Goal: Task Accomplishment & Management: Manage account settings

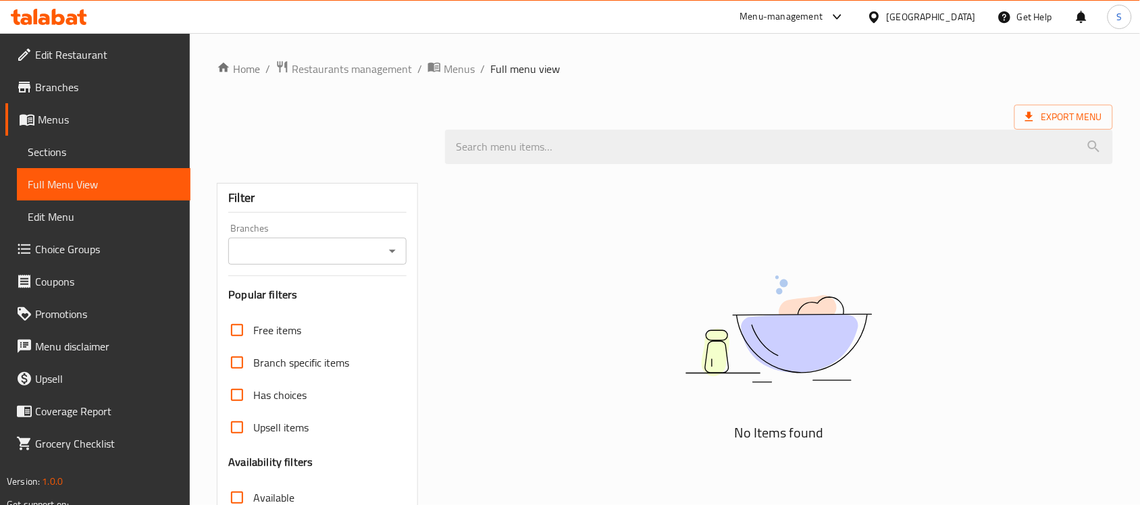
click at [887, 11] on div at bounding box center [877, 16] width 20 height 15
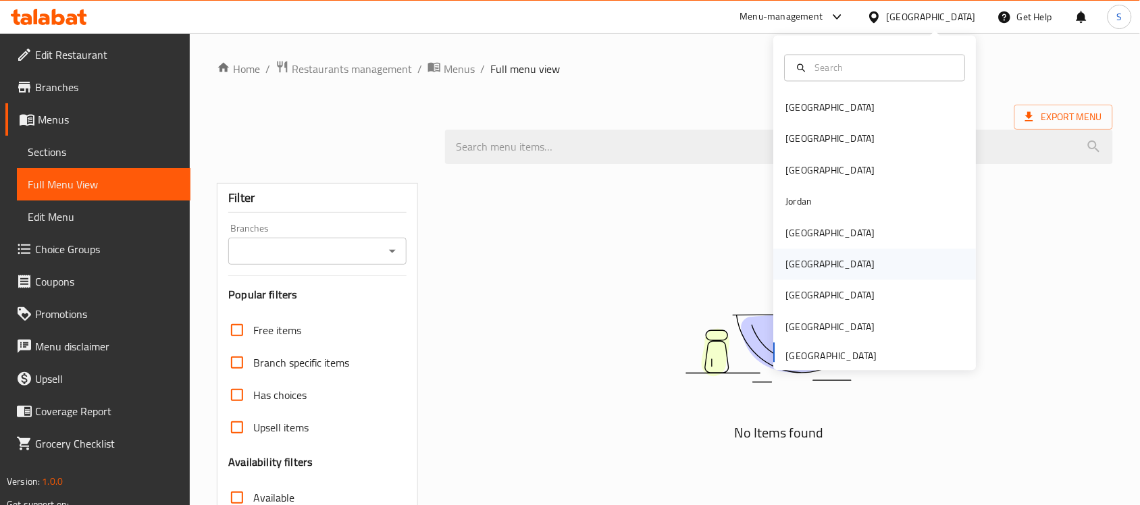
click at [804, 270] on div "[GEOGRAPHIC_DATA]" at bounding box center [830, 264] width 111 height 31
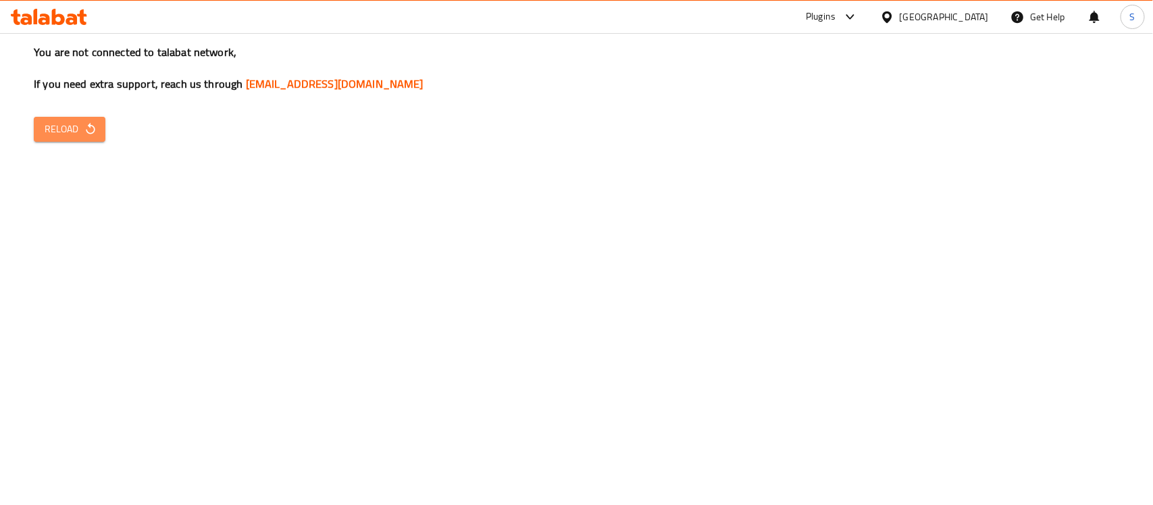
click at [84, 126] on icon "button" at bounding box center [91, 129] width 14 height 14
click at [55, 130] on span "Reload" at bounding box center [70, 129] width 50 height 17
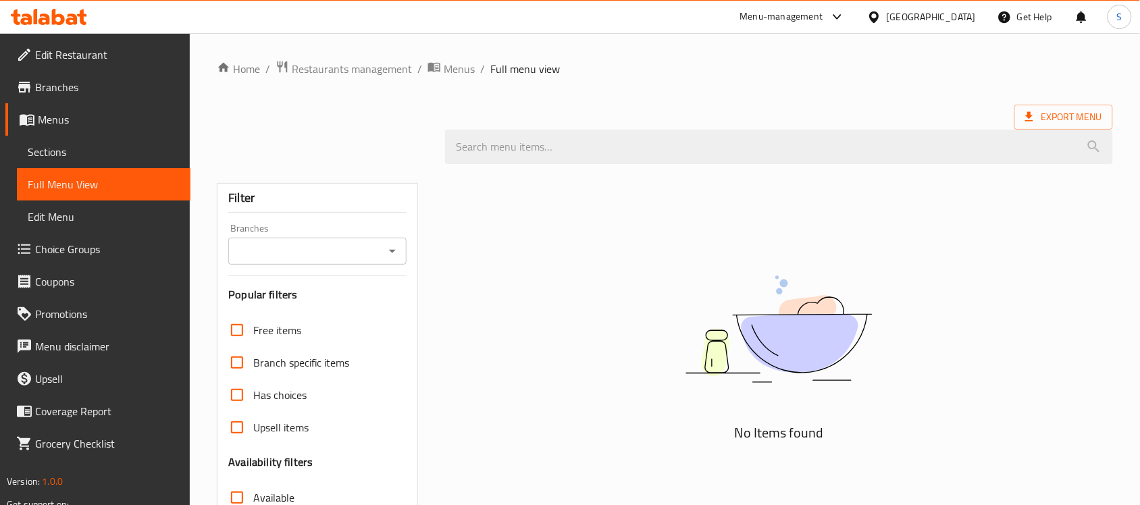
click at [969, 11] on div "[GEOGRAPHIC_DATA]" at bounding box center [931, 16] width 89 height 15
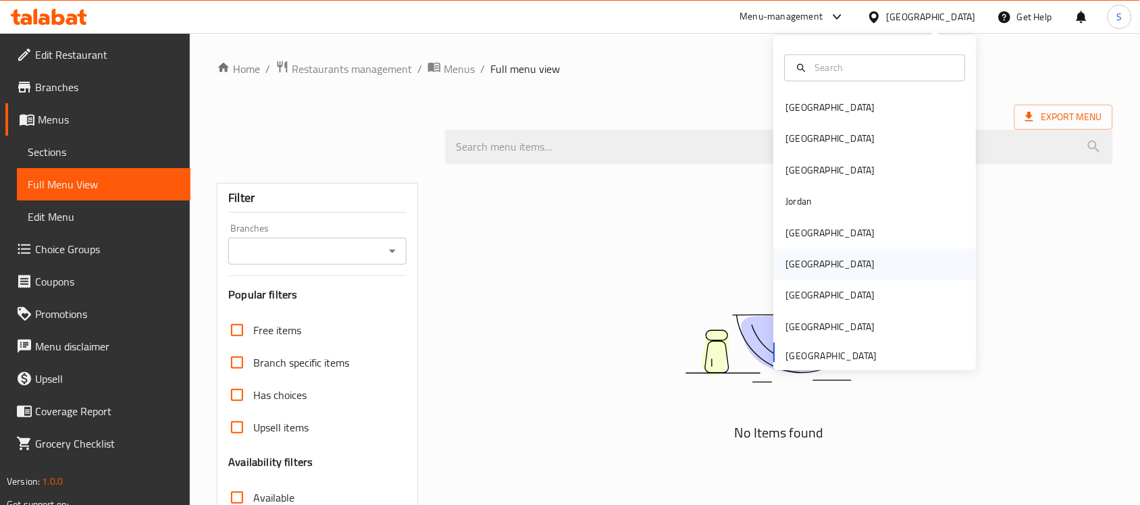
click at [811, 254] on div "[GEOGRAPHIC_DATA]" at bounding box center [875, 264] width 203 height 31
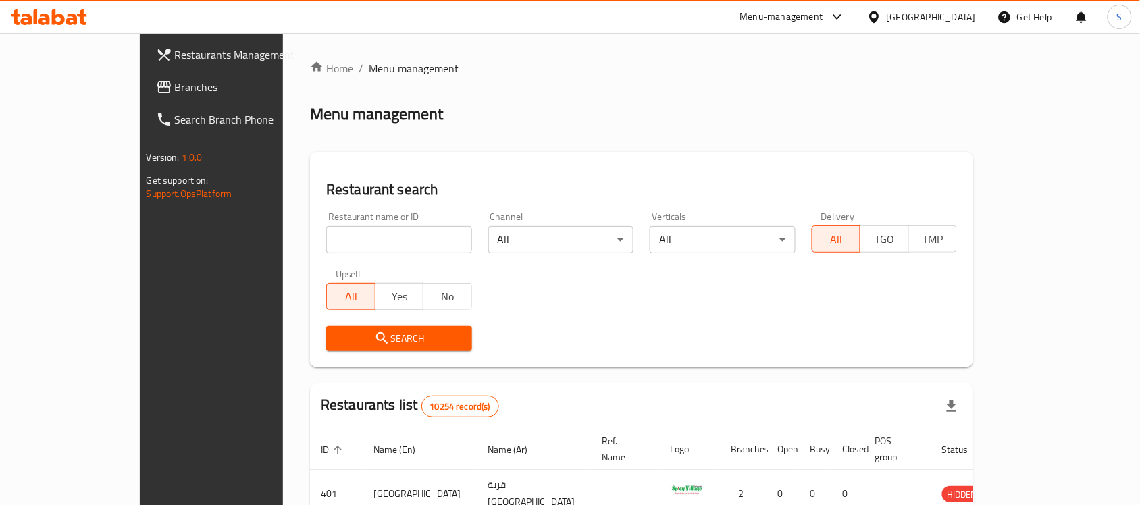
click at [175, 85] on span "Branches" at bounding box center [247, 87] width 145 height 16
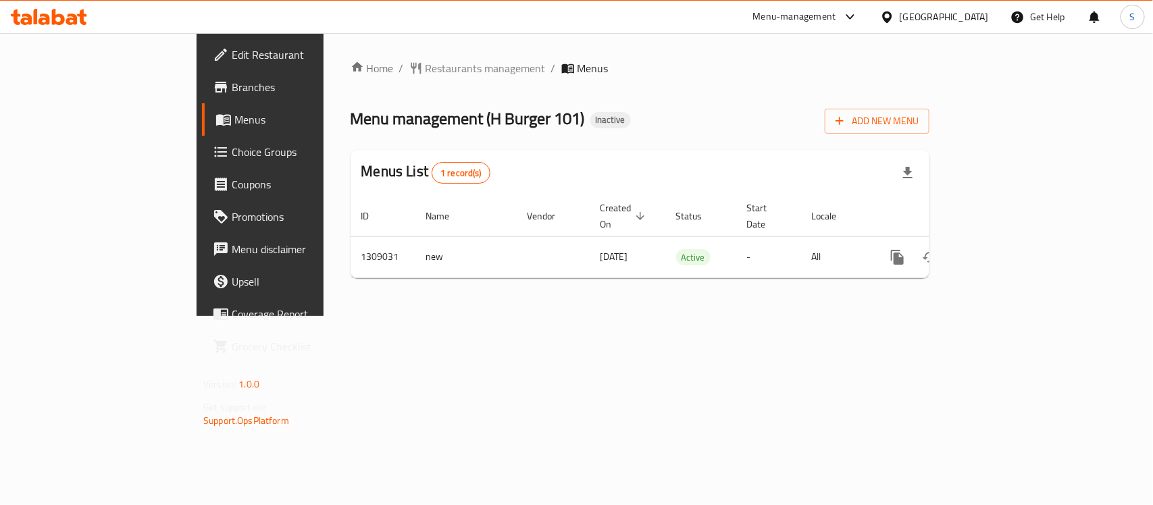
click at [956, 316] on div "Home / Restaurants management / Menus Menu management ( H Burger 101 ) Inactive…" at bounding box center [640, 174] width 633 height 283
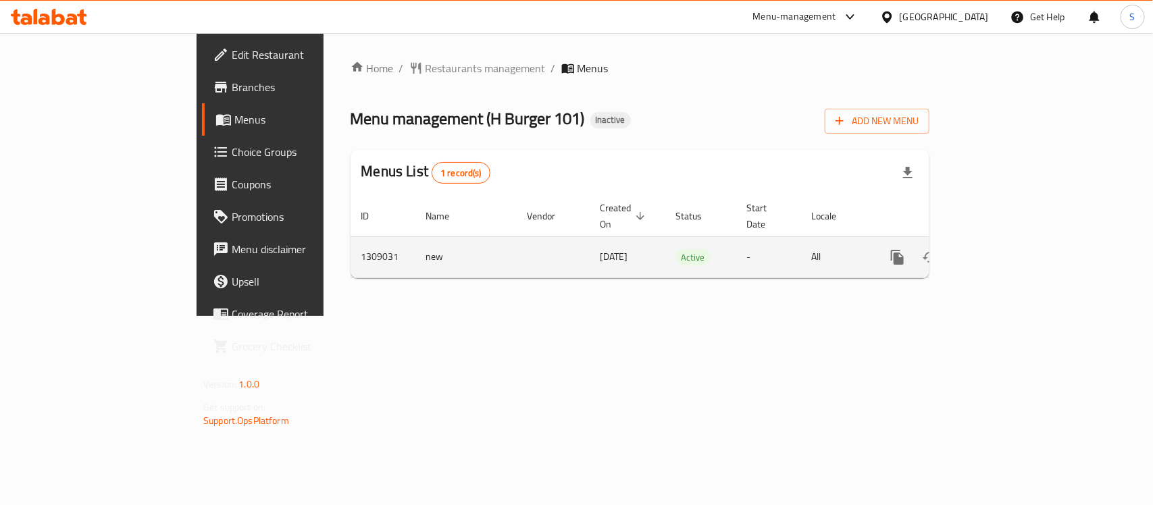
click at [1003, 249] on icon "enhanced table" at bounding box center [995, 257] width 16 height 16
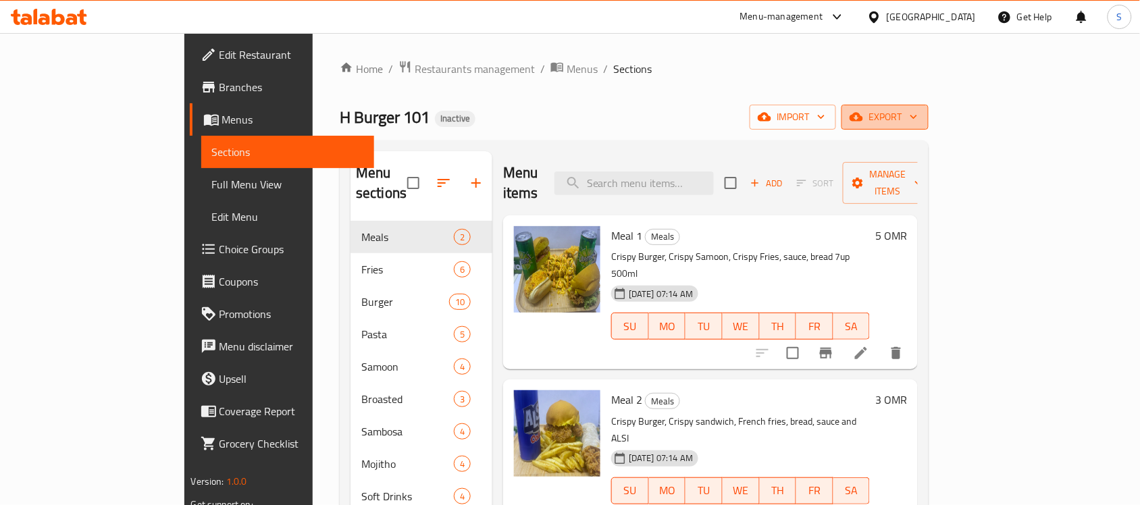
click at [918, 120] on span "export" at bounding box center [885, 117] width 66 height 17
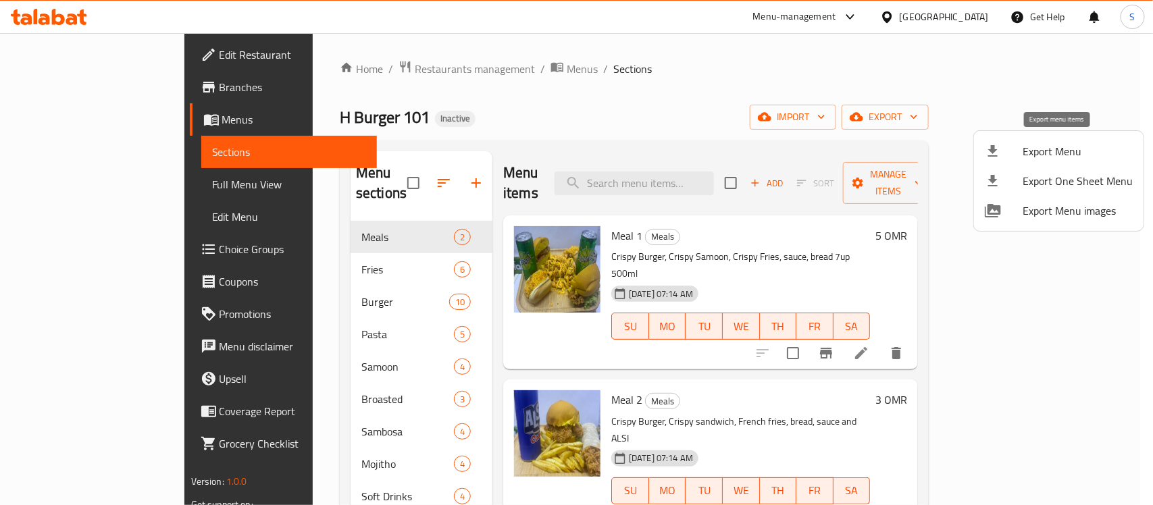
click at [1041, 152] on span "Export Menu" at bounding box center [1078, 151] width 110 height 16
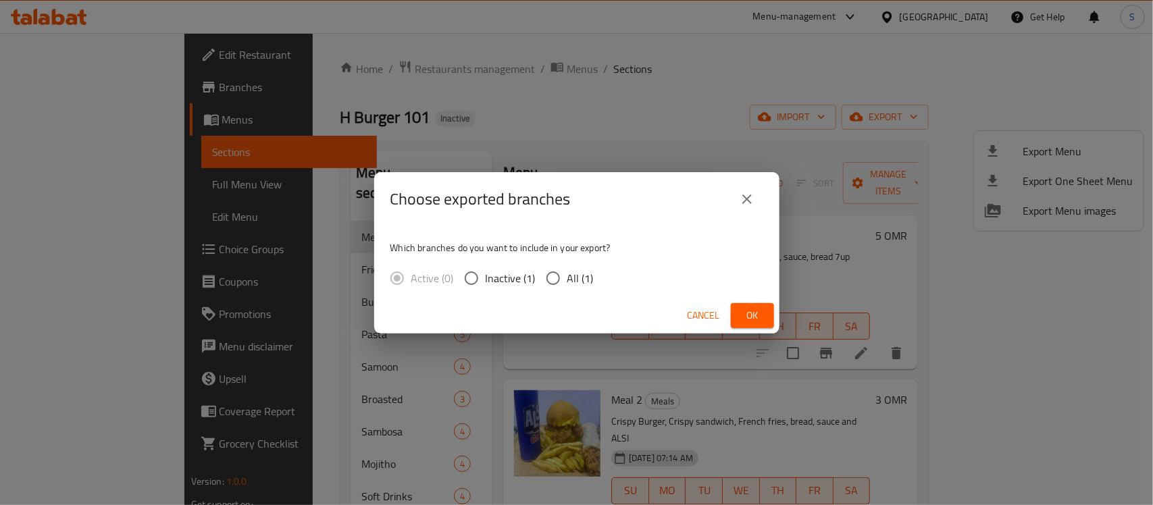
click at [567, 278] on span "All (1)" at bounding box center [580, 278] width 26 height 16
click at [567, 278] on input "All (1)" at bounding box center [553, 278] width 28 height 28
radio input "true"
click at [757, 311] on span "Ok" at bounding box center [753, 315] width 22 height 17
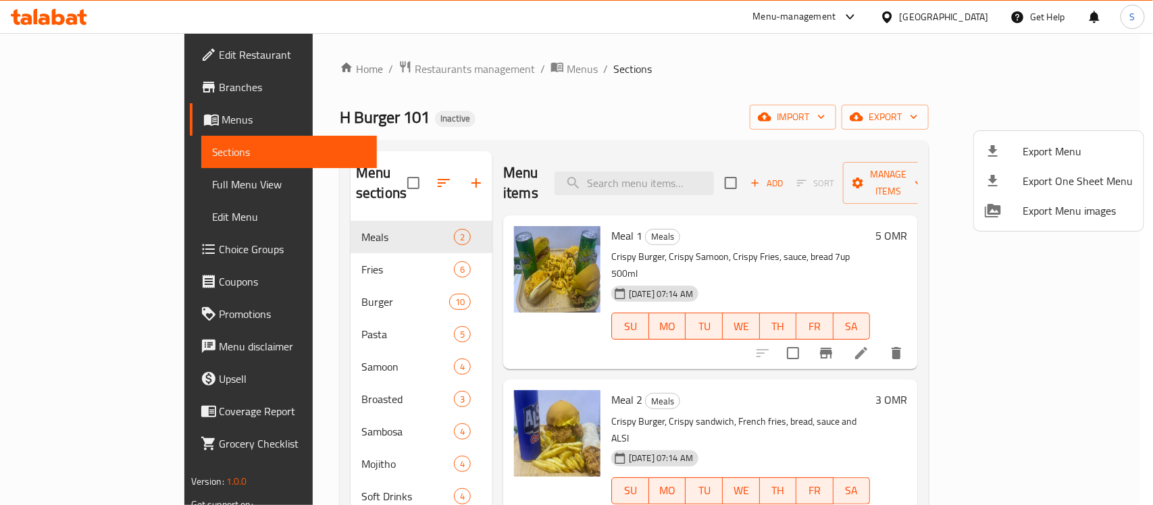
click at [66, 96] on div at bounding box center [576, 252] width 1153 height 505
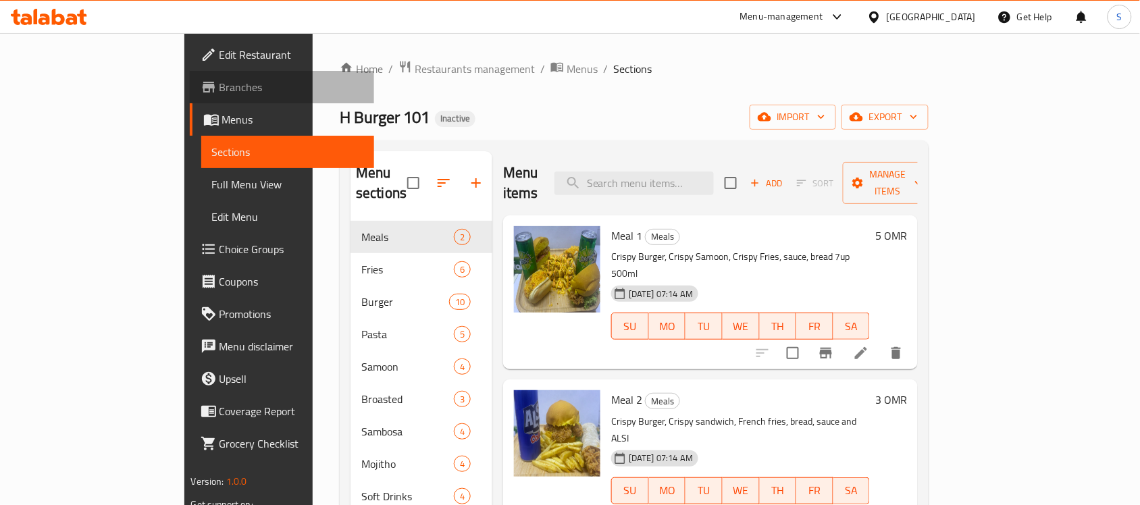
click at [220, 80] on span "Branches" at bounding box center [292, 87] width 145 height 16
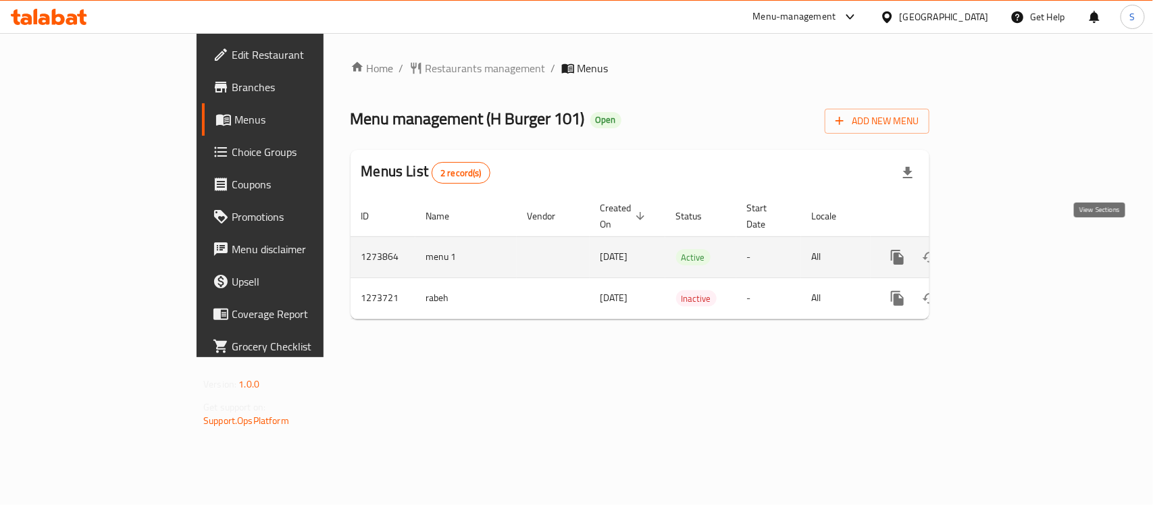
click at [1003, 249] on icon "enhanced table" at bounding box center [995, 257] width 16 height 16
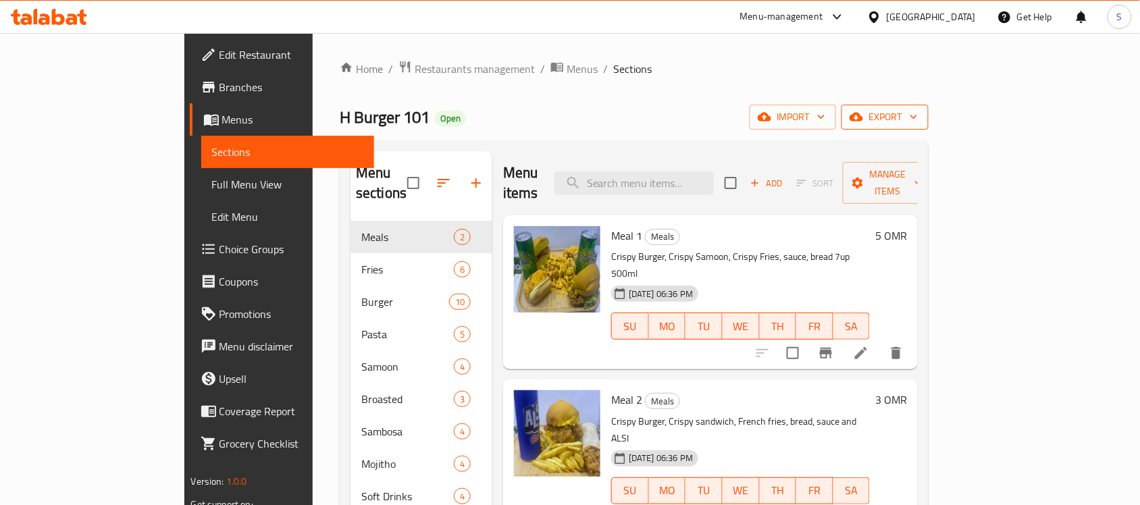
click at [918, 113] on span "export" at bounding box center [885, 117] width 66 height 17
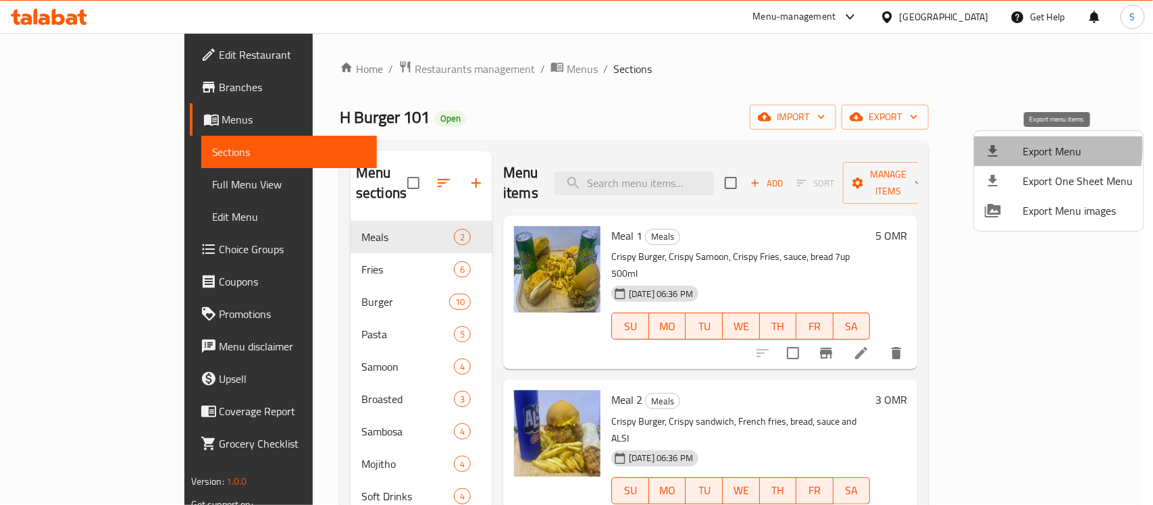
click at [1002, 147] on div at bounding box center [1004, 151] width 38 height 16
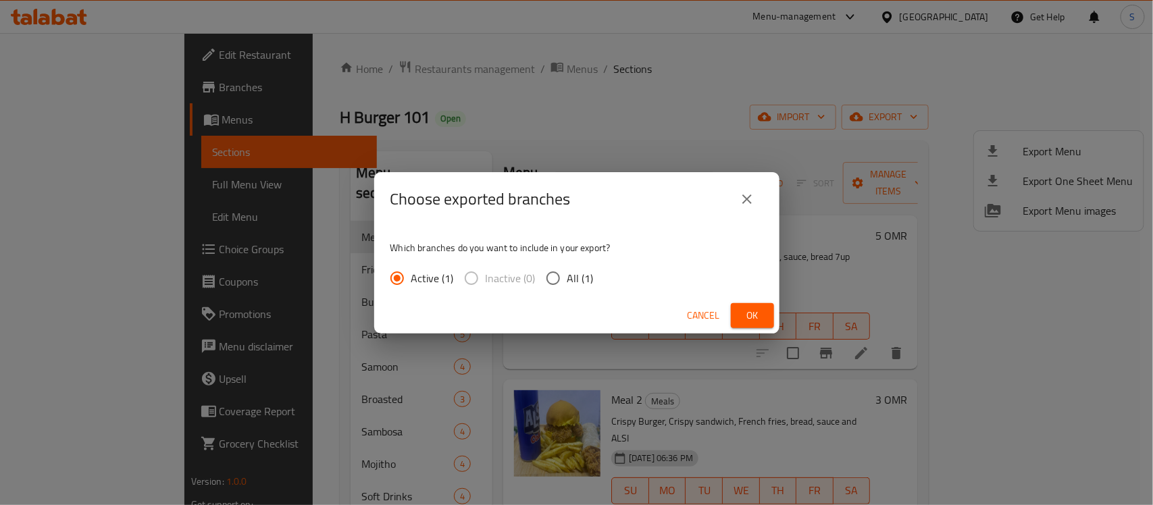
click at [573, 279] on span "All (1)" at bounding box center [580, 278] width 26 height 16
click at [567, 279] on input "All (1)" at bounding box center [553, 278] width 28 height 28
radio input "true"
drag, startPoint x: 775, startPoint y: 313, endPoint x: 767, endPoint y: 313, distance: 8.1
click at [767, 313] on div "Cancel Ok" at bounding box center [576, 316] width 405 height 36
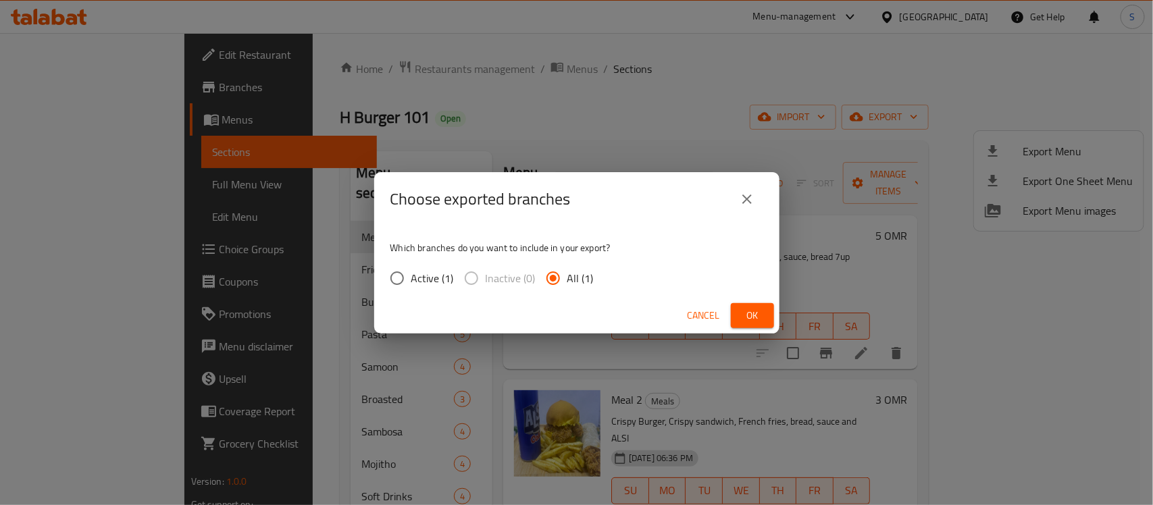
click at [762, 314] on span "Ok" at bounding box center [753, 315] width 22 height 17
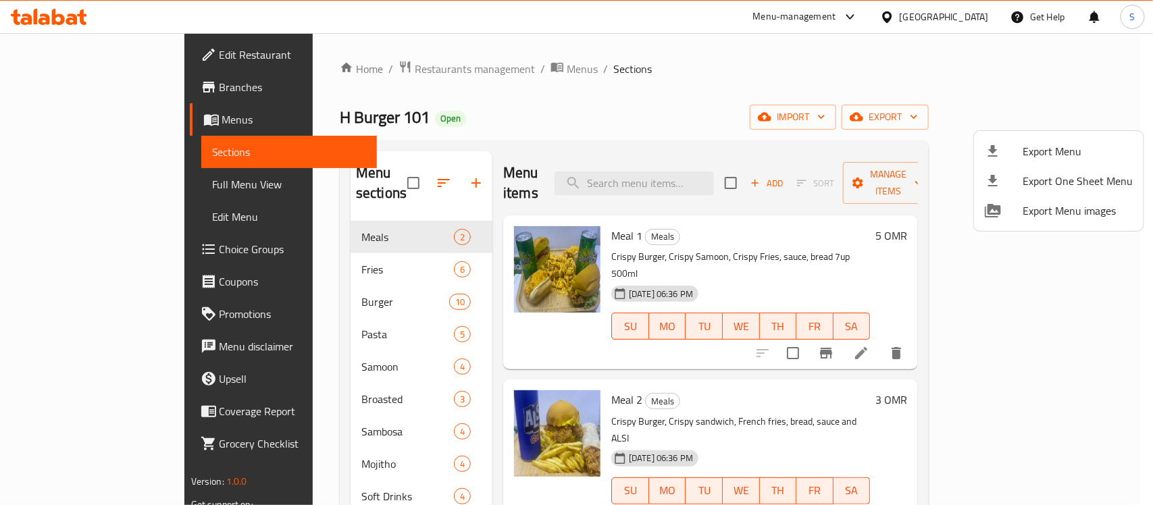
click at [395, 73] on div at bounding box center [576, 252] width 1153 height 505
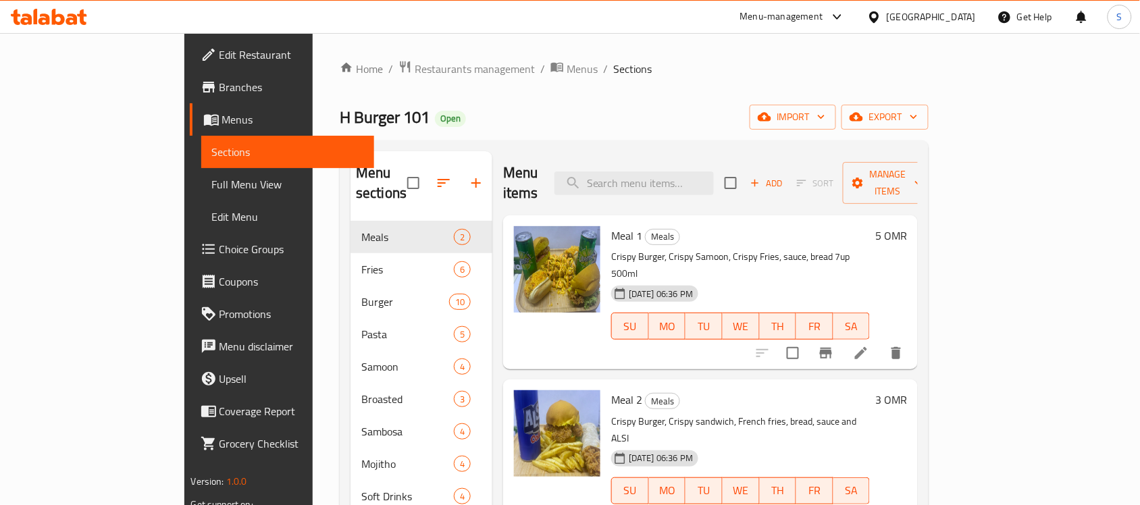
click at [340, 111] on span "H Burger 101" at bounding box center [385, 117] width 90 height 30
click at [340, 113] on span "H Burger 101" at bounding box center [385, 117] width 90 height 30
copy span "H Burger 101"
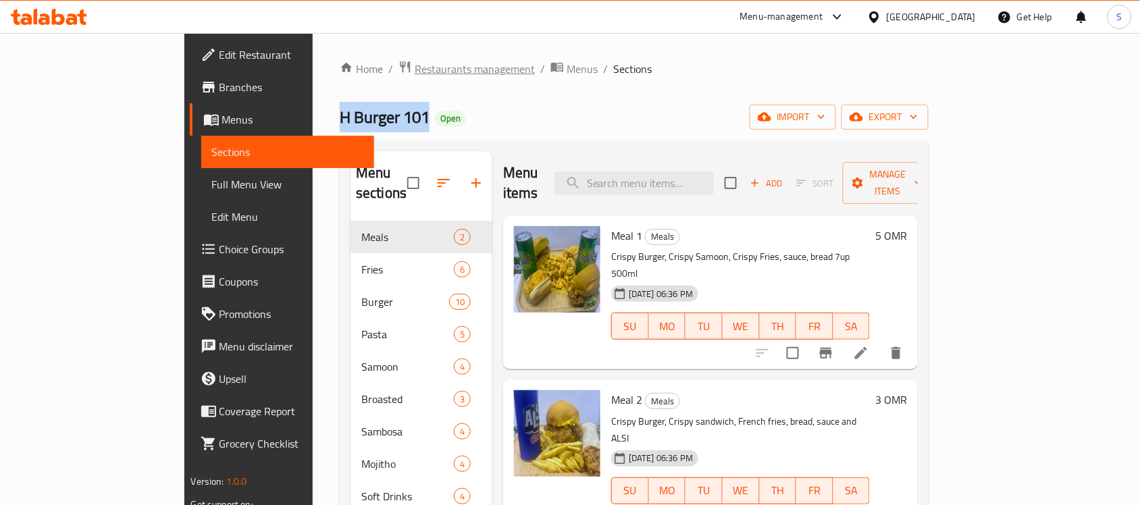
click at [415, 68] on span "Restaurants management" at bounding box center [475, 69] width 120 height 16
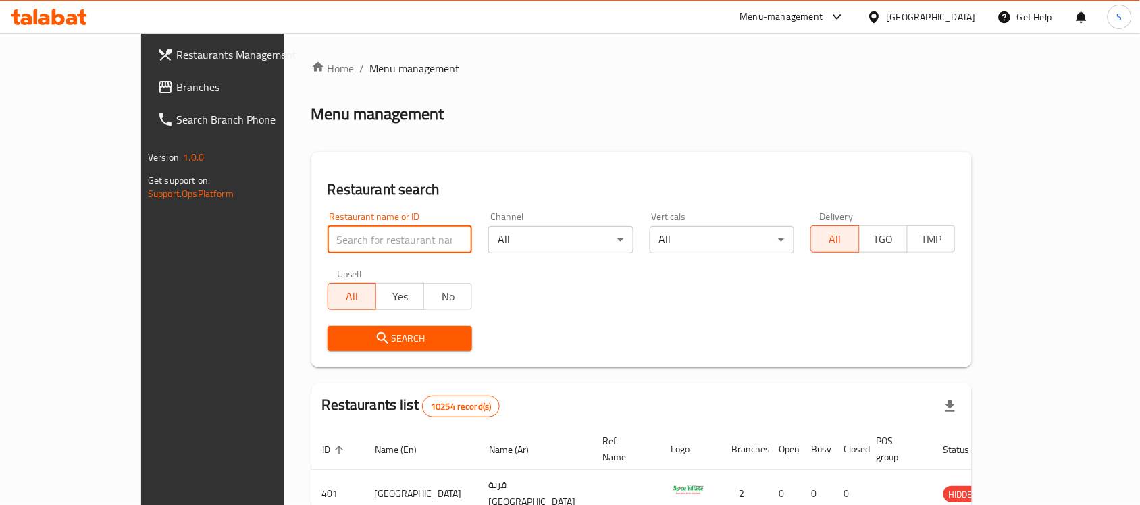
click at [332, 226] on input "search" at bounding box center [400, 239] width 145 height 27
paste input "H Burger 101"
type input "H Burger 101"
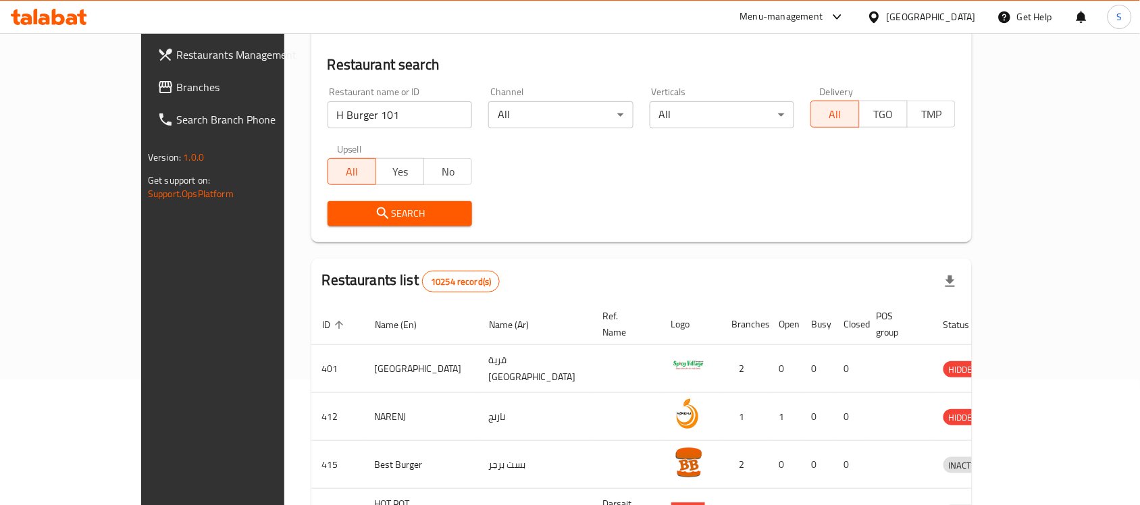
scroll to position [253, 0]
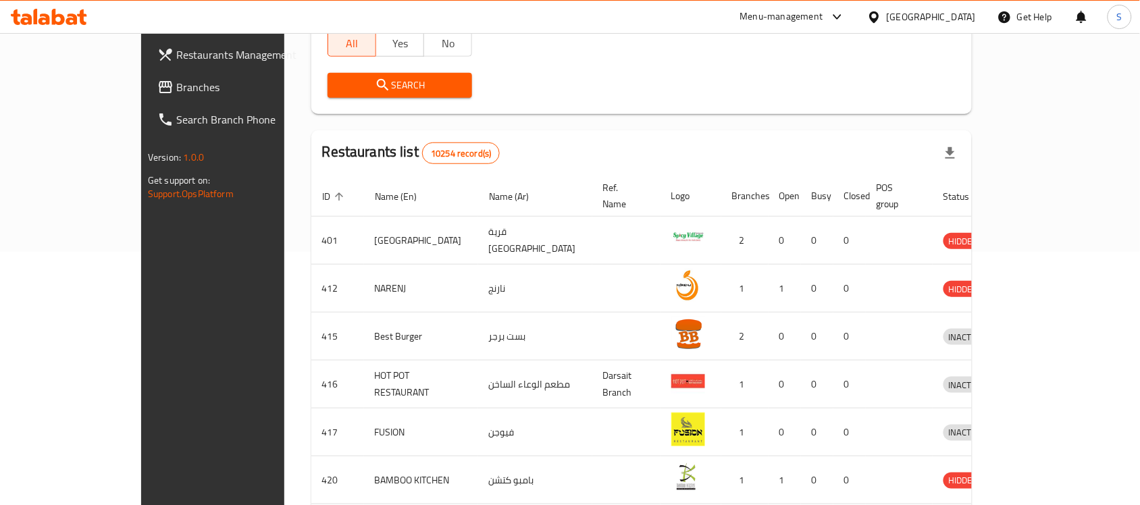
click at [338, 92] on span "Search" at bounding box center [400, 85] width 124 height 17
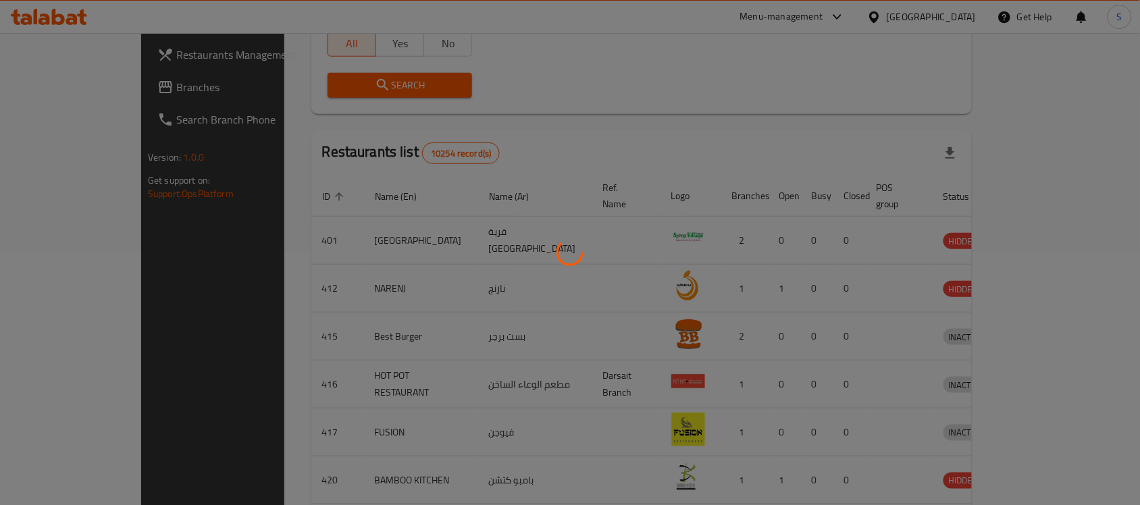
scroll to position [119, 0]
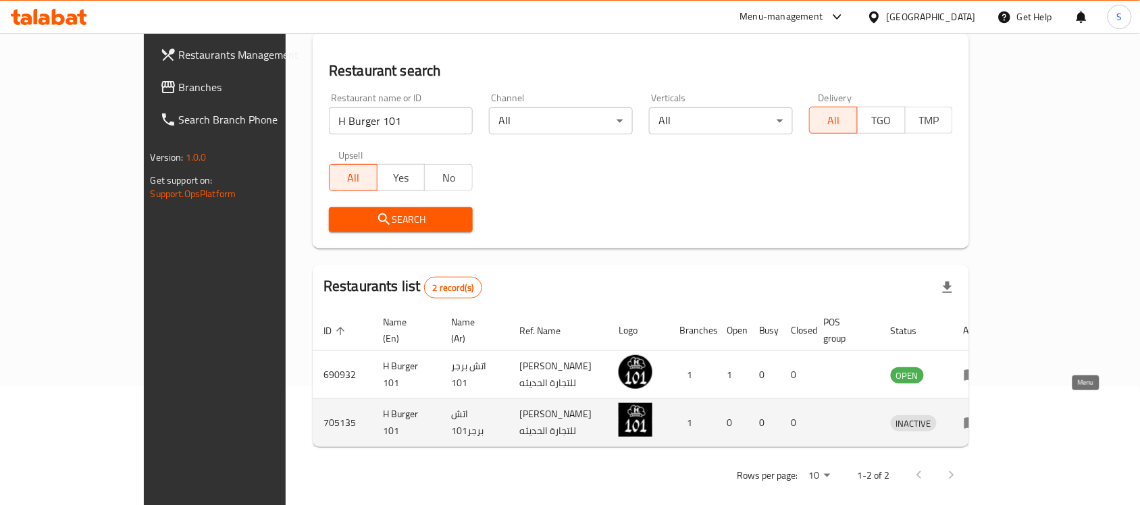
click at [989, 415] on link "enhanced table" at bounding box center [976, 423] width 25 height 16
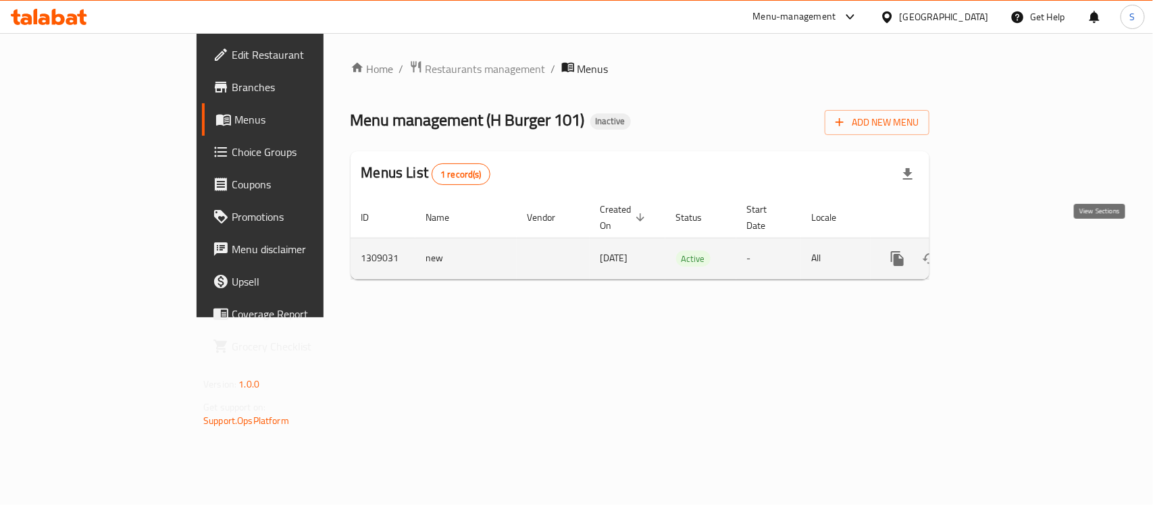
click at [1011, 242] on link "enhanced table" at bounding box center [995, 258] width 32 height 32
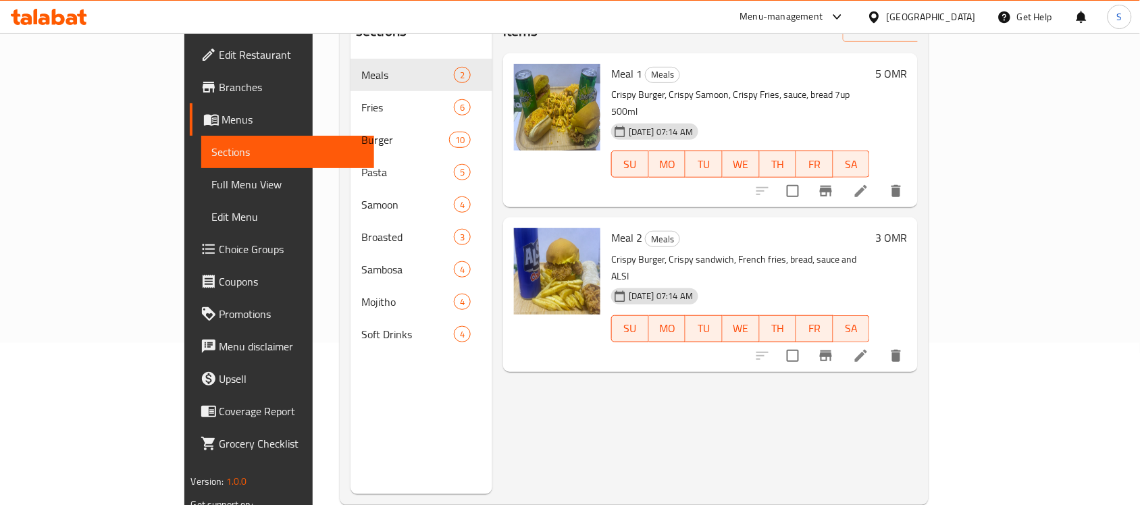
scroll to position [190, 0]
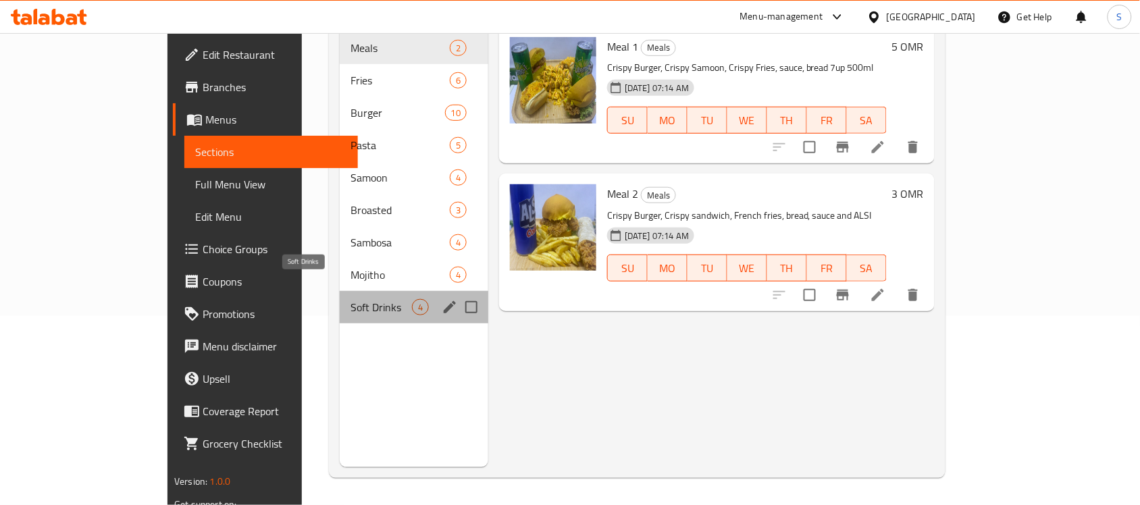
click at [351, 299] on span "Soft Drinks" at bounding box center [381, 307] width 61 height 16
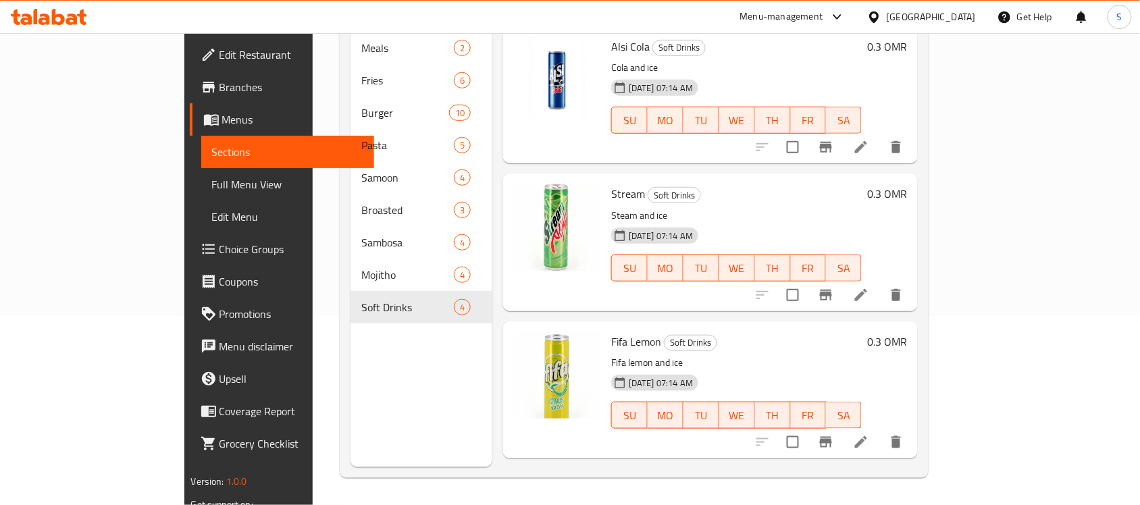
scroll to position [118, 0]
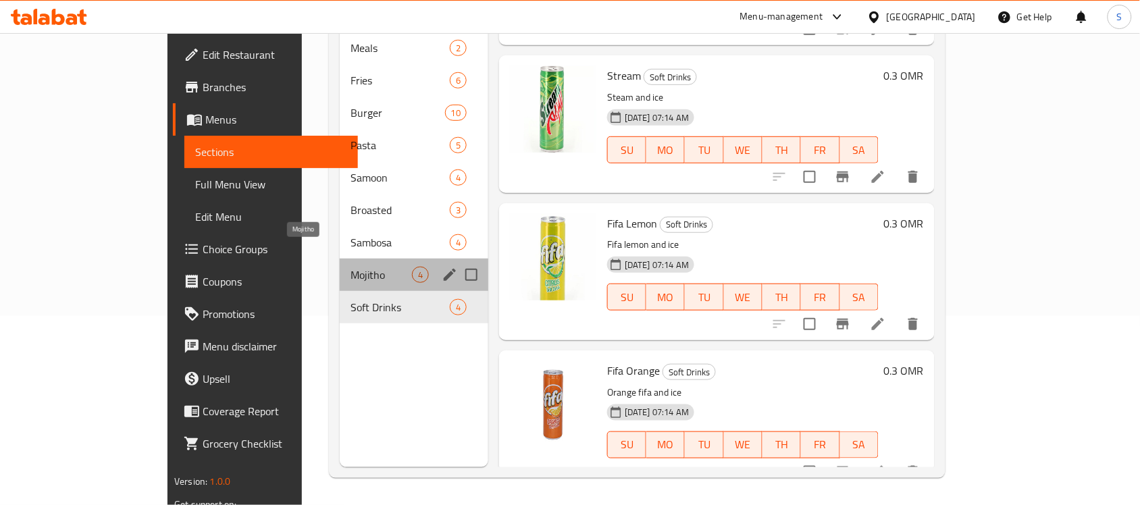
drag, startPoint x: 297, startPoint y: 258, endPoint x: 302, endPoint y: 313, distance: 54.9
click at [340, 265] on div "Mojitho 4" at bounding box center [414, 275] width 149 height 32
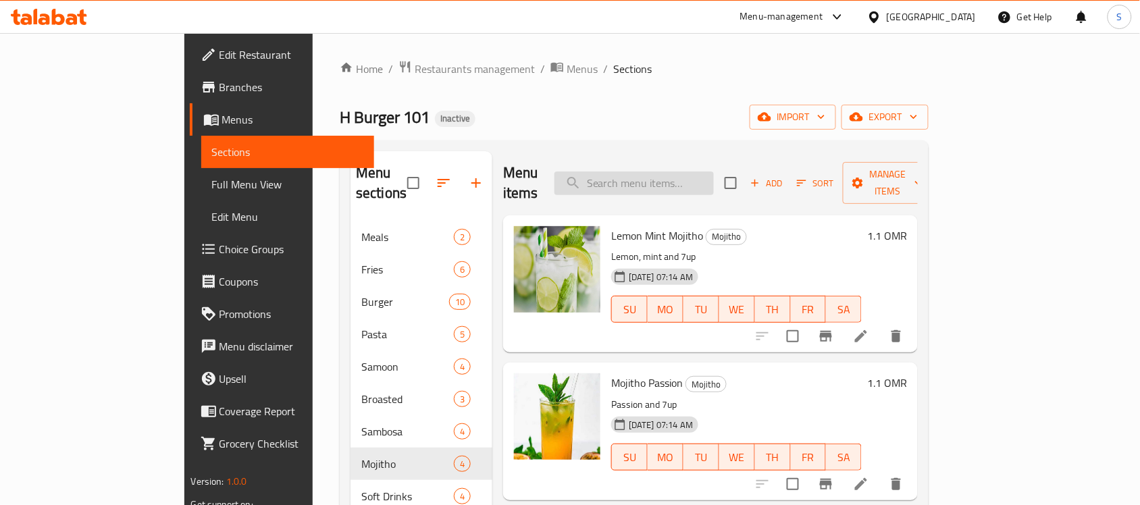
click at [686, 172] on input "search" at bounding box center [634, 184] width 159 height 24
paste input "Alsi Cola"
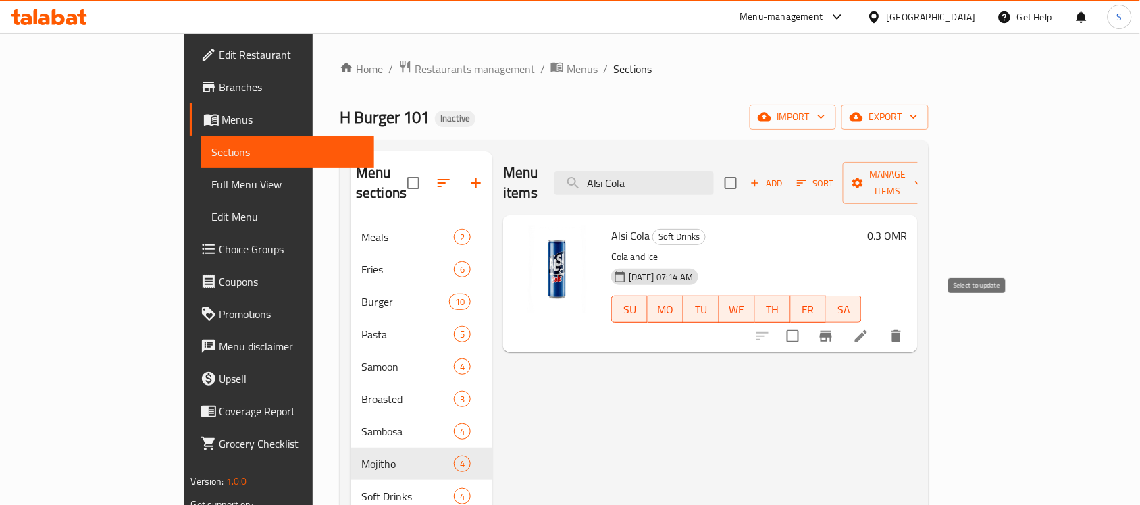
type input "Alsi Cola"
click at [807, 322] on input "checkbox" at bounding box center [793, 336] width 28 height 28
checkbox input "true"
click at [913, 322] on div at bounding box center [829, 336] width 166 height 32
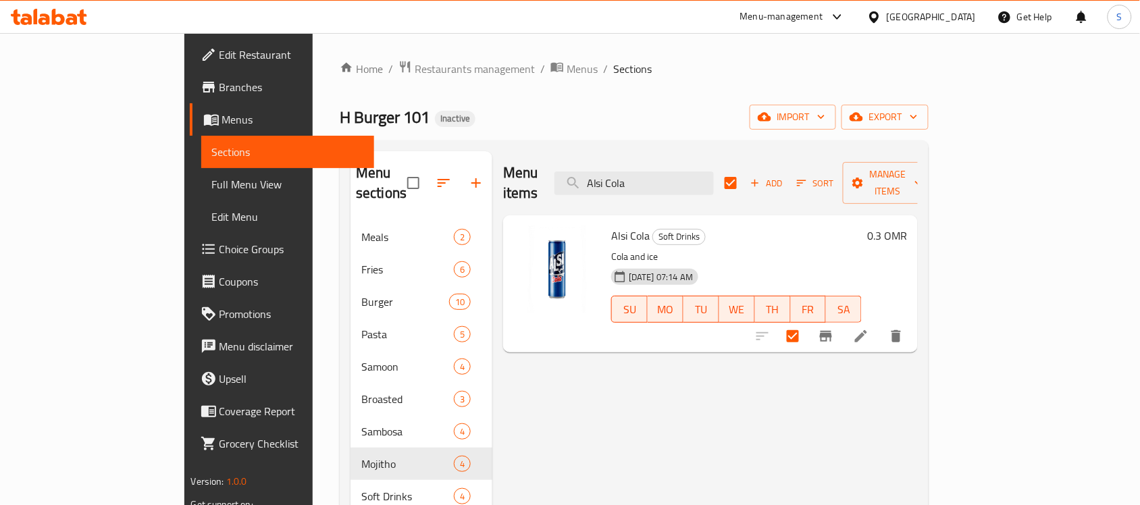
click at [913, 320] on div at bounding box center [829, 336] width 166 height 32
click at [834, 328] on icon "Branch-specific-item" at bounding box center [826, 336] width 16 height 16
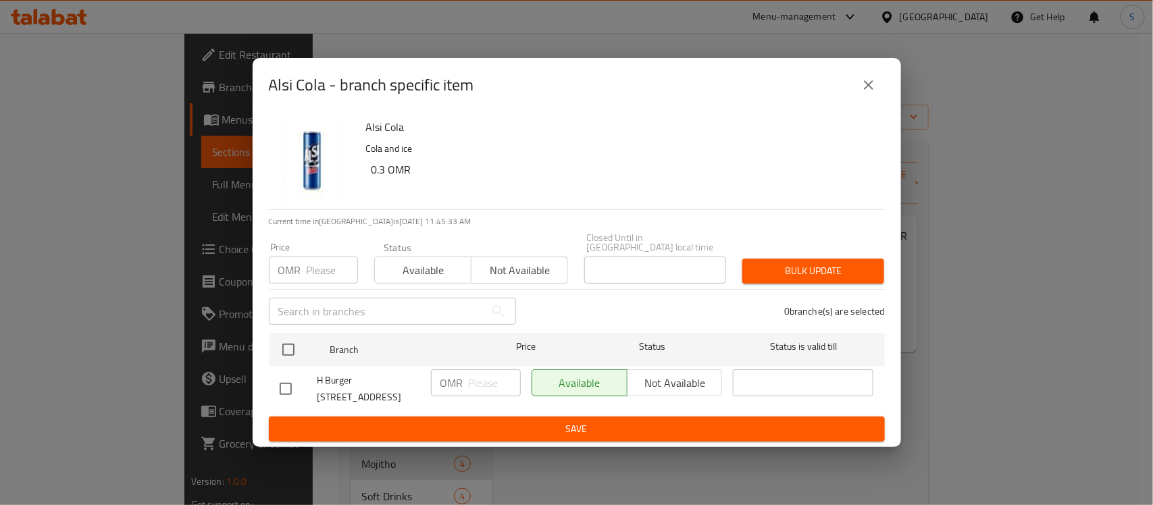
click at [679, 382] on div "Available Not available" at bounding box center [627, 382] width 191 height 27
click at [284, 378] on input "checkbox" at bounding box center [286, 389] width 28 height 28
checkbox input "true"
click at [646, 382] on span "Not available" at bounding box center [675, 384] width 84 height 20
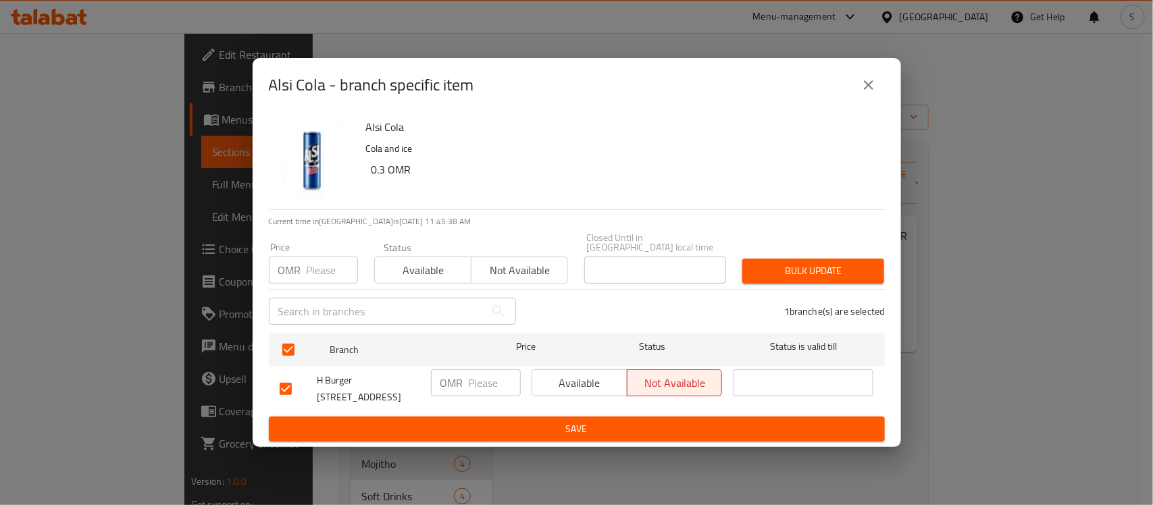
click at [628, 426] on span "Save" at bounding box center [577, 429] width 594 height 17
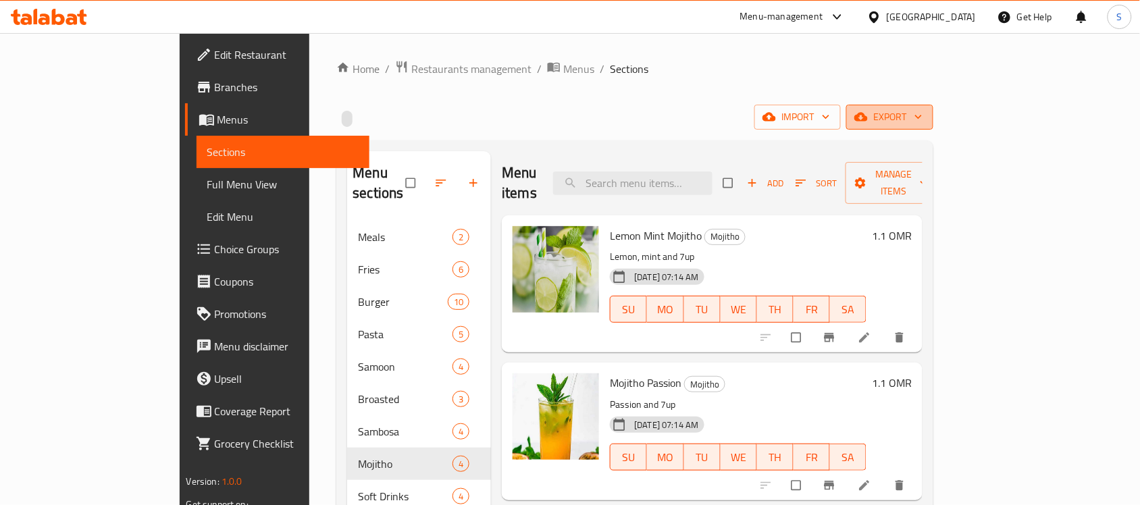
click at [923, 112] on span "export" at bounding box center [890, 117] width 66 height 17
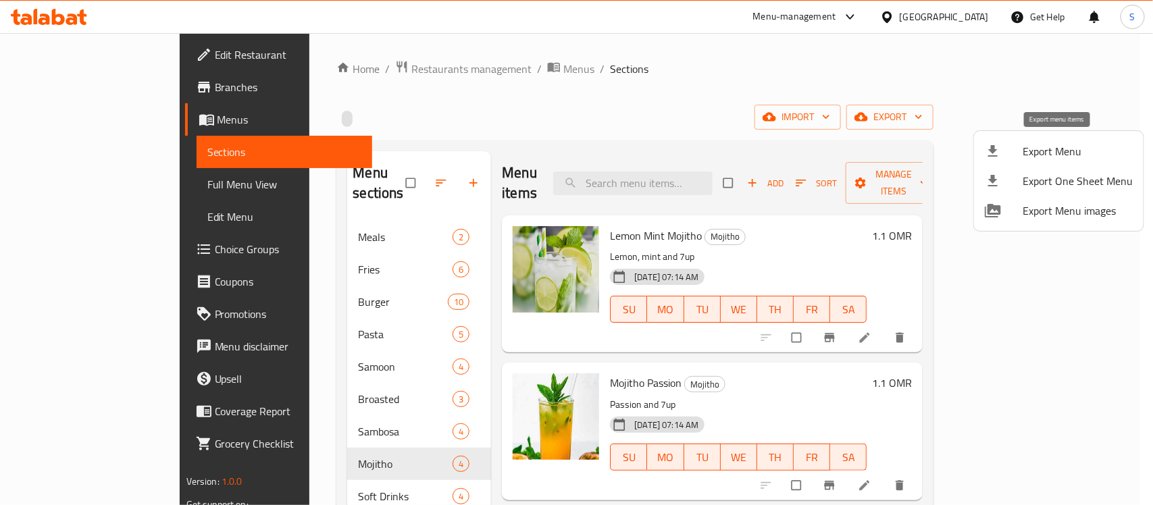
click at [1045, 147] on span "Export Menu" at bounding box center [1078, 151] width 110 height 16
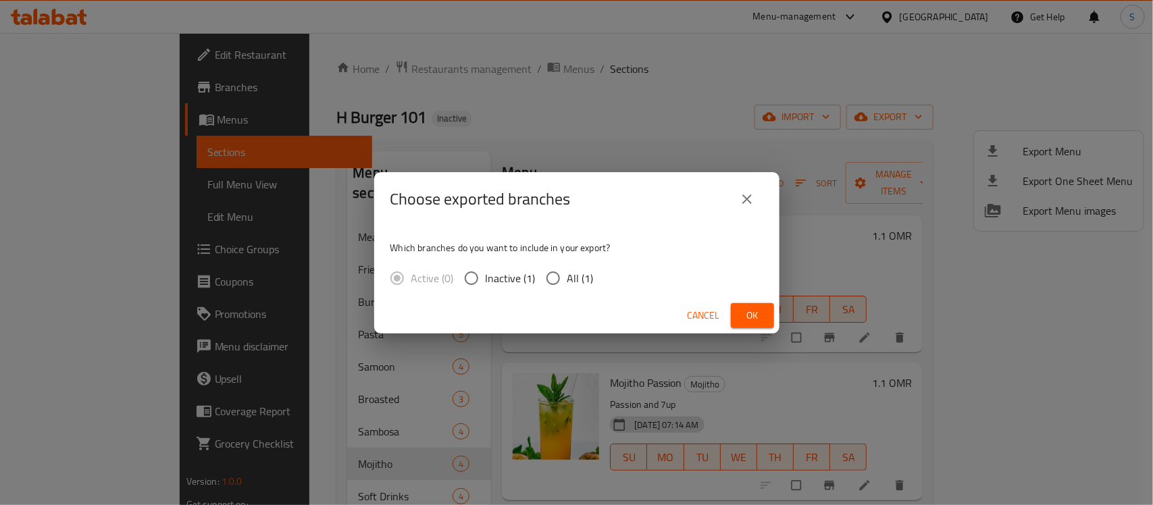
click at [550, 278] on input "All (1)" at bounding box center [553, 278] width 28 height 28
radio input "true"
click at [743, 305] on button "Ok" at bounding box center [752, 315] width 43 height 25
